Goal: Entertainment & Leisure: Consume media (video, audio)

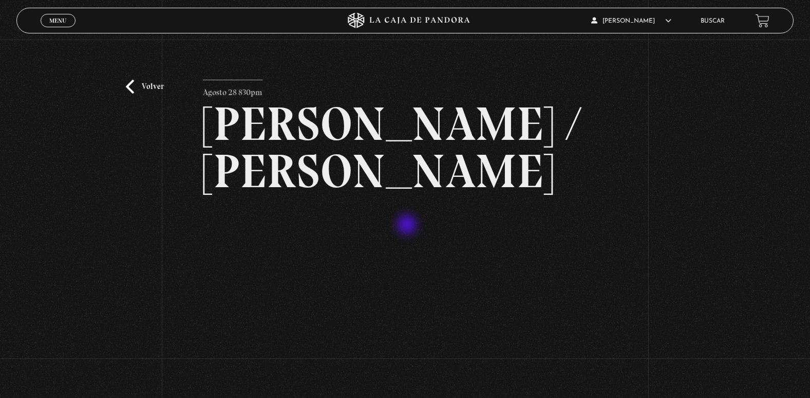
scroll to position [173, 0]
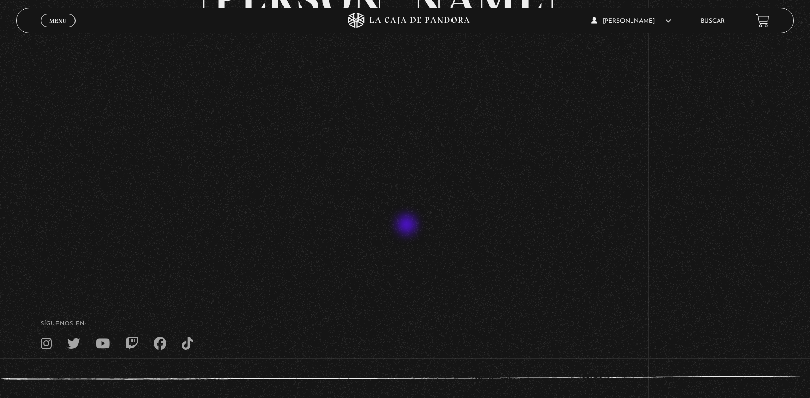
click at [408, 226] on div "Volver Agosto 28 830pm [PERSON_NAME] / [GEOGRAPHIC_DATA]" at bounding box center [405, 96] width 404 height 379
click at [61, 24] on span "Menu" at bounding box center [57, 20] width 17 height 6
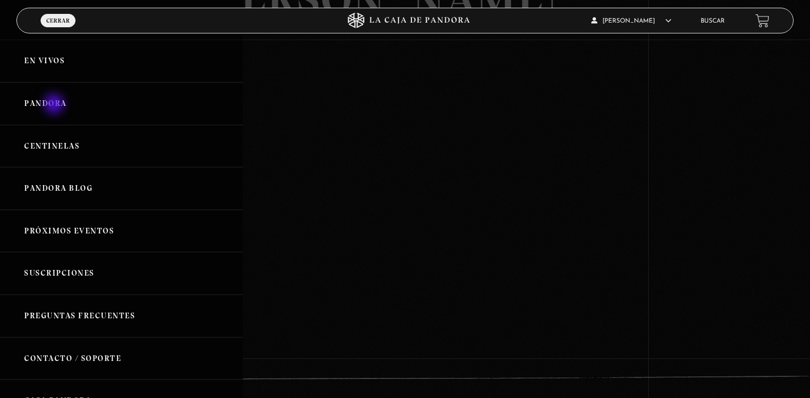
click at [55, 105] on link "Pandora" at bounding box center [121, 103] width 243 height 43
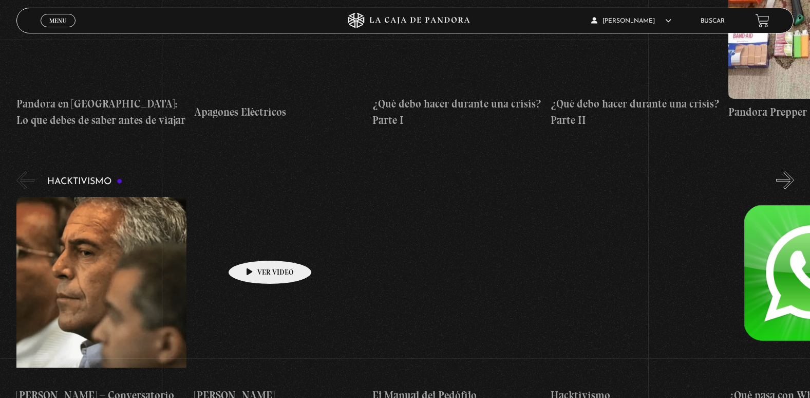
scroll to position [2466, 0]
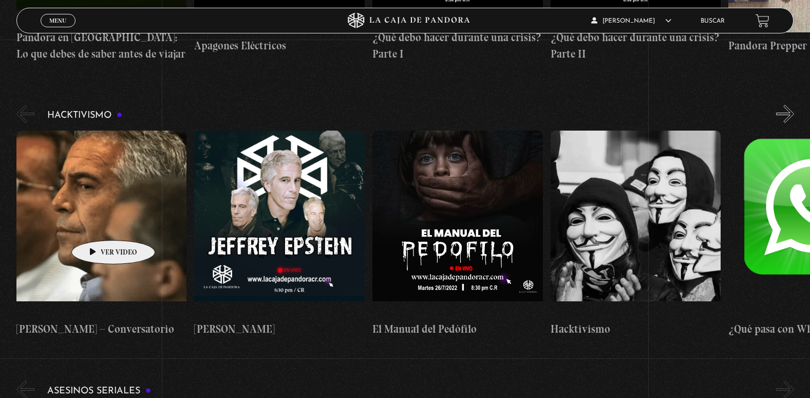
click at [97, 225] on figure at bounding box center [101, 223] width 171 height 185
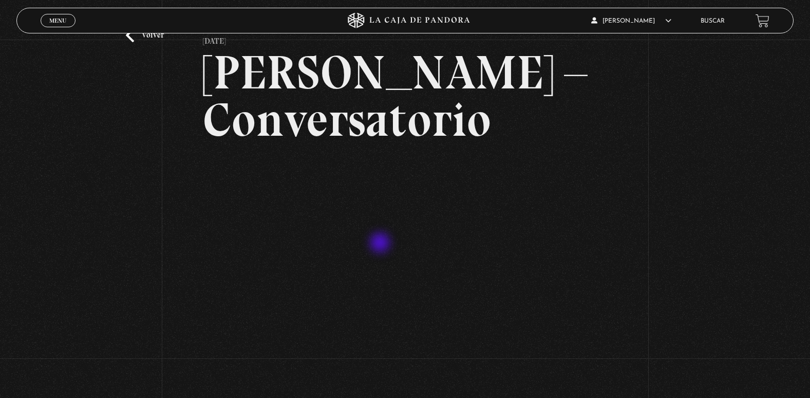
scroll to position [103, 0]
